Goal: Information Seeking & Learning: Learn about a topic

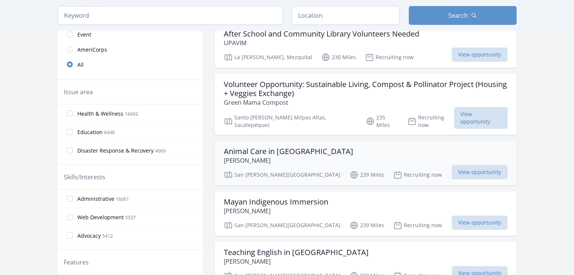
scroll to position [189, 0]
click at [487, 165] on span "View opportunity" at bounding box center [480, 172] width 56 height 14
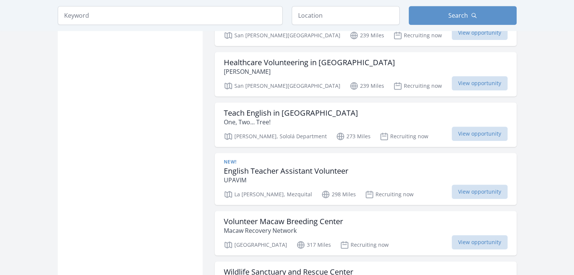
scroll to position [604, 0]
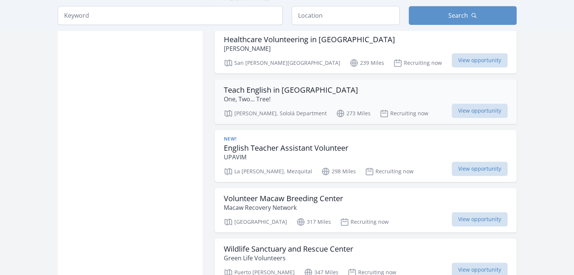
click at [258, 95] on p "One, Two... Tree!" at bounding box center [291, 99] width 134 height 9
